Goal: Information Seeking & Learning: Learn about a topic

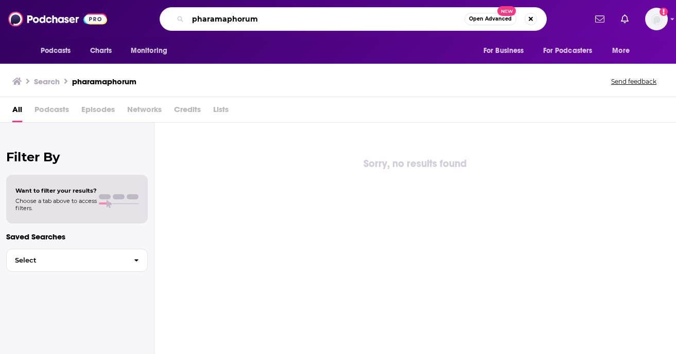
click at [413, 23] on input "pharamaphorum" at bounding box center [326, 19] width 276 height 16
type input "Women Designers You Should Know"
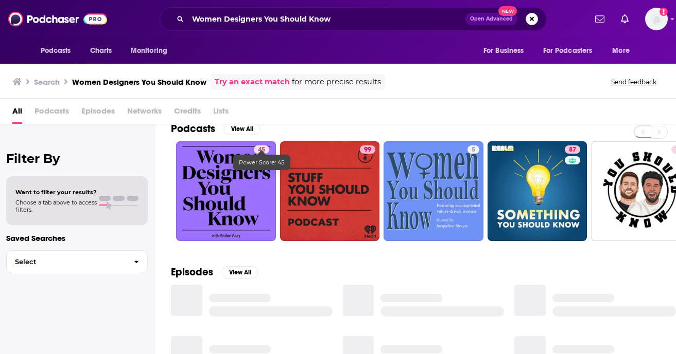
scroll to position [21, 0]
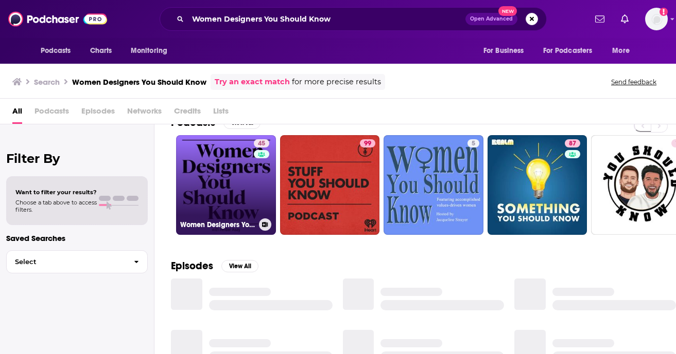
click at [252, 205] on link "45 Women Designers You Should Know" at bounding box center [226, 185] width 100 height 100
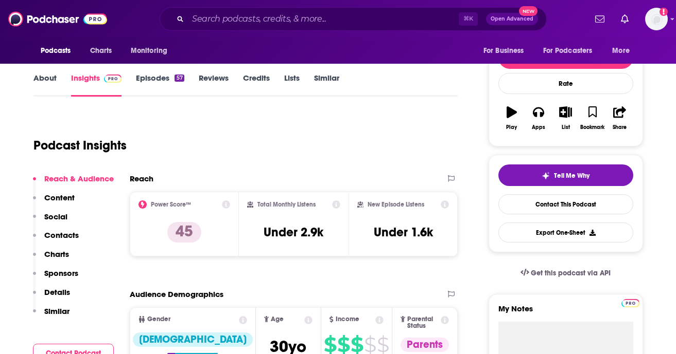
scroll to position [137, 0]
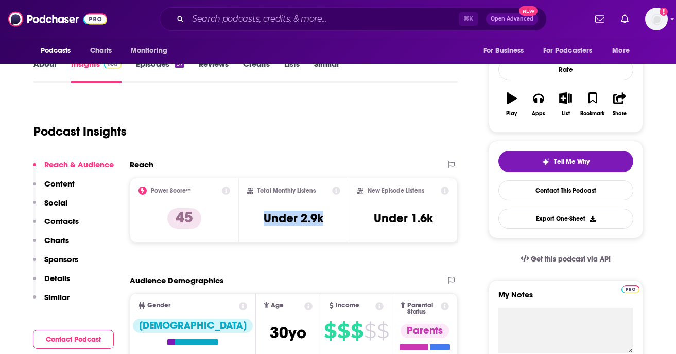
drag, startPoint x: 258, startPoint y: 215, endPoint x: 258, endPoint y: 239, distance: 24.2
click at [258, 239] on div "Total Monthly Listens Under 2.9k" at bounding box center [294, 210] width 110 height 65
click at [259, 239] on div "Total Monthly Listens Under 2.9k" at bounding box center [294, 210] width 110 height 65
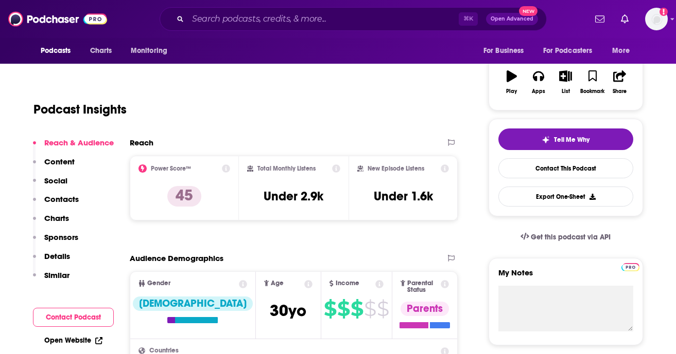
scroll to position [0, 0]
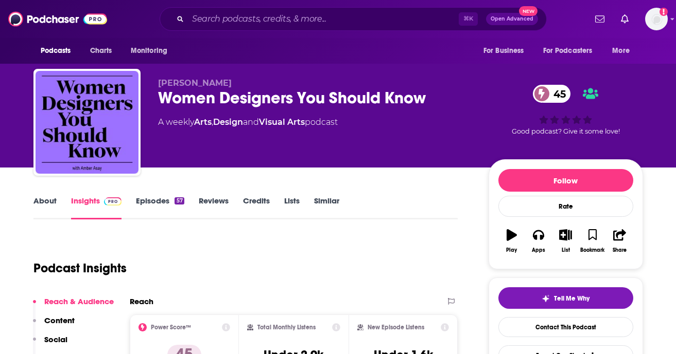
click at [161, 204] on link "Episodes 57" at bounding box center [160, 208] width 48 height 24
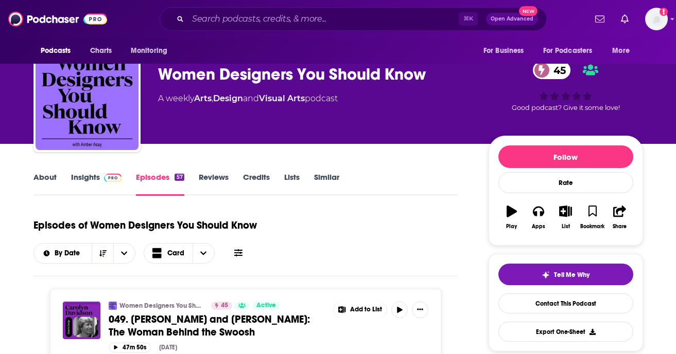
scroll to position [17, 0]
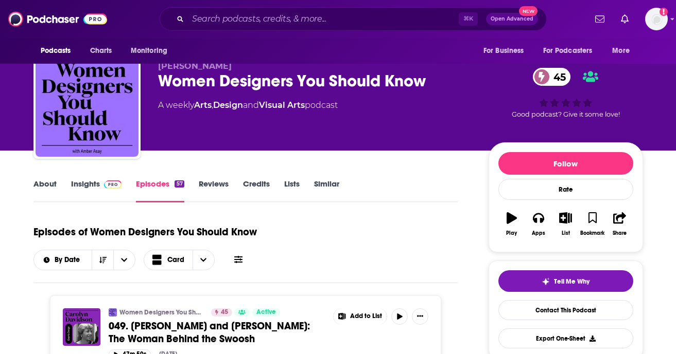
click at [92, 187] on link "Insights" at bounding box center [96, 191] width 51 height 24
